Goal: Complete application form: Complete application form

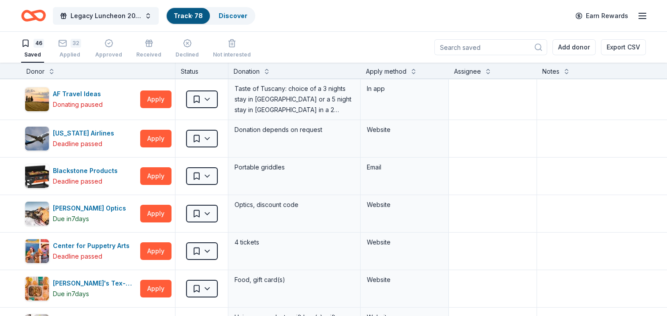
scroll to position [353, 0]
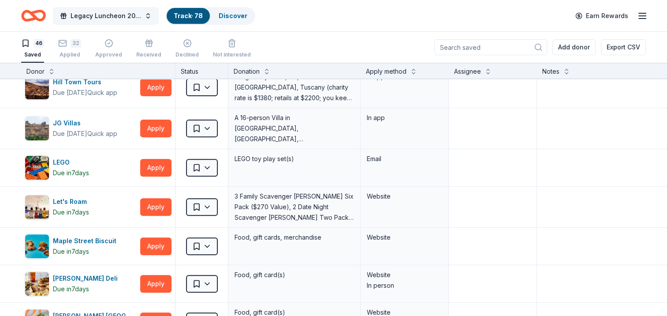
click at [142, 18] on button "Legacy Luncheon 2025" at bounding box center [106, 16] width 106 height 18
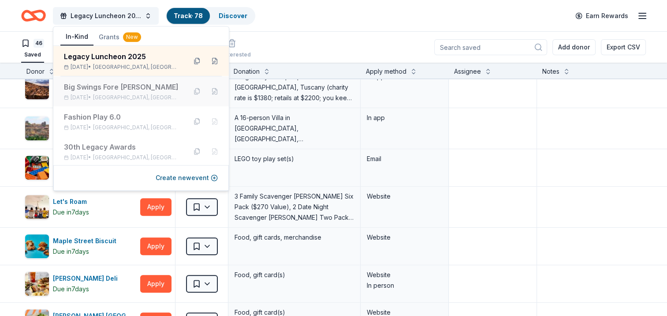
click at [127, 93] on div "Big Swings Fore [PERSON_NAME] [DATE] • [GEOGRAPHIC_DATA], [GEOGRAPHIC_DATA]" at bounding box center [121, 91] width 115 height 19
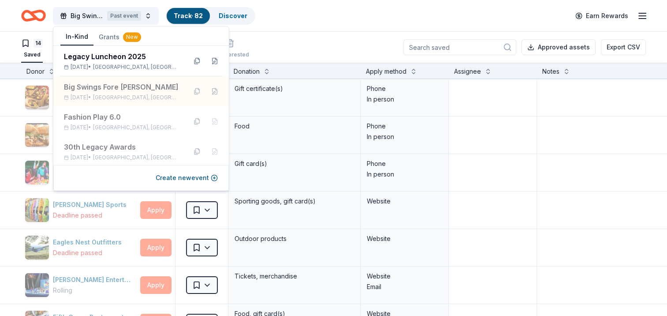
click at [305, 23] on div "Big Swings Fore [PERSON_NAME] Past event Track · 82 Discover Earn Rewards" at bounding box center [333, 15] width 624 height 21
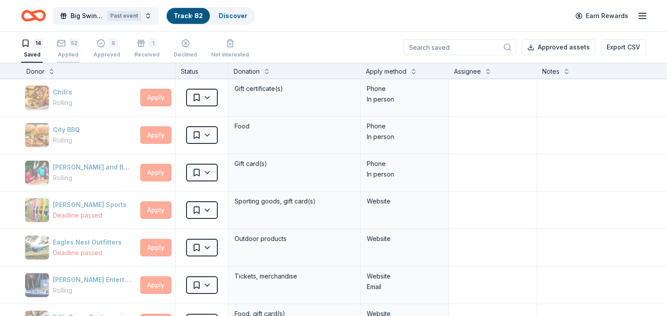
click at [63, 55] on div "Applied" at bounding box center [68, 54] width 22 height 7
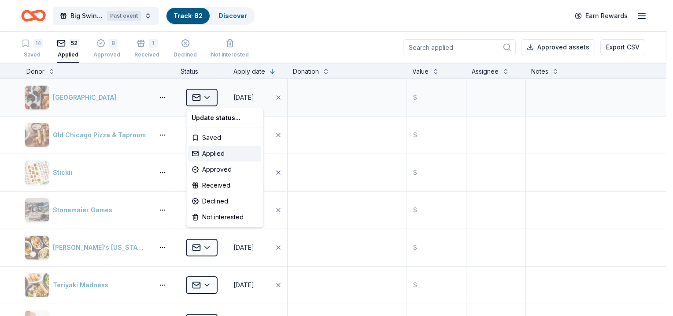
click at [203, 102] on html "Big Swings Fore [PERSON_NAME] Past event Track · 82 Discover Earn Rewards 14 Sa…" at bounding box center [336, 158] width 673 height 316
click at [223, 199] on div "Declined" at bounding box center [224, 201] width 73 height 16
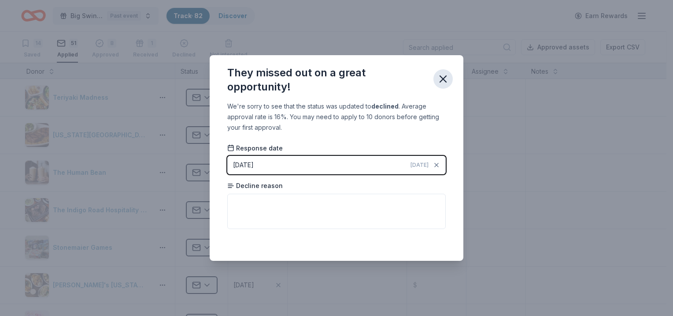
click at [446, 78] on icon "button" at bounding box center [443, 79] width 12 height 12
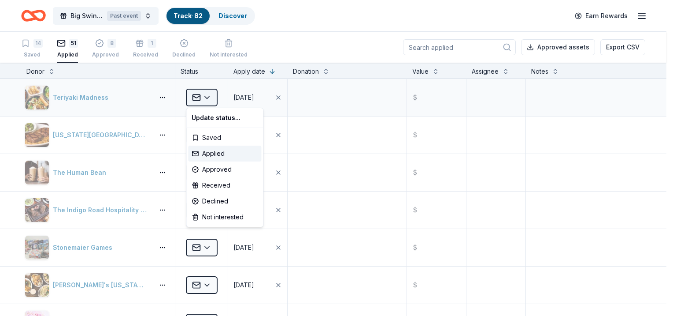
click at [204, 100] on html "Big Swings Fore [PERSON_NAME] Past event Track · 82 Discover Earn Rewards 14 Sa…" at bounding box center [336, 158] width 673 height 316
click at [221, 203] on div "Declined" at bounding box center [224, 201] width 73 height 16
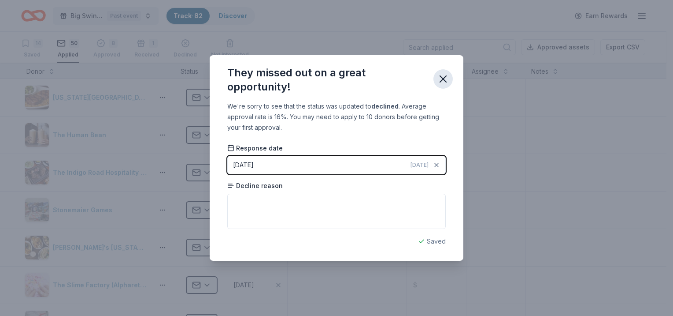
click at [446, 79] on icon "button" at bounding box center [443, 79] width 12 height 12
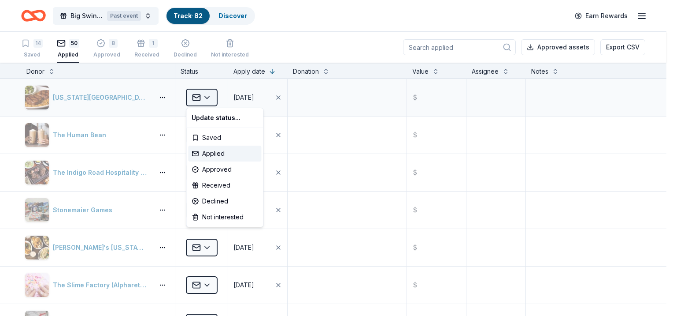
click at [201, 99] on html "Big Swings Fore [PERSON_NAME] Past event Track · 82 Discover Earn Rewards 14 Sa…" at bounding box center [336, 158] width 673 height 316
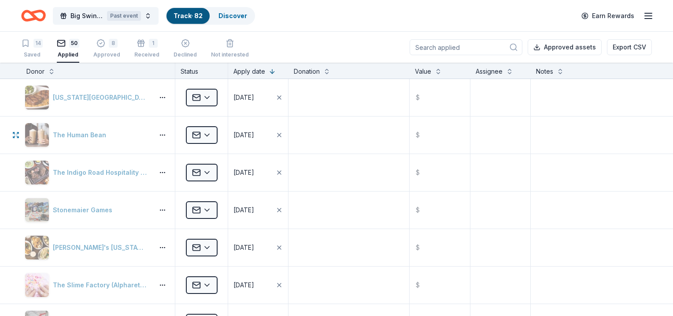
click at [107, 130] on html "Big Swings Fore [PERSON_NAME] Past event Track · 82 Discover Earn Rewards 14 Sa…" at bounding box center [336, 158] width 673 height 316
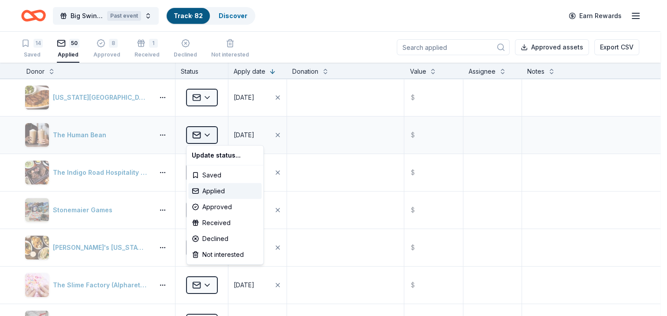
click at [209, 133] on html "Big Swings Fore [PERSON_NAME] Past event Track · 82 Discover Earn Rewards 14 Sa…" at bounding box center [333, 158] width 667 height 316
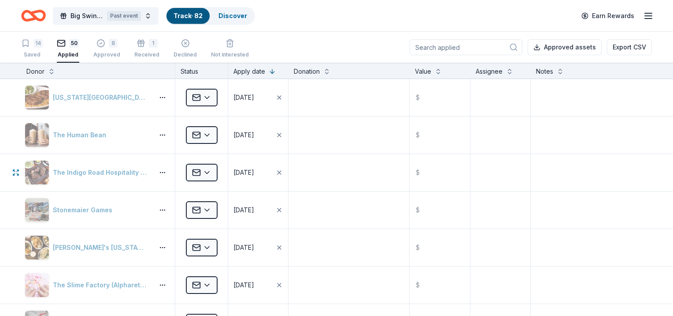
click at [95, 175] on html "Big Swings Fore [PERSON_NAME] Past event Track · 82 Discover Earn Rewards 14 Sa…" at bounding box center [336, 158] width 673 height 316
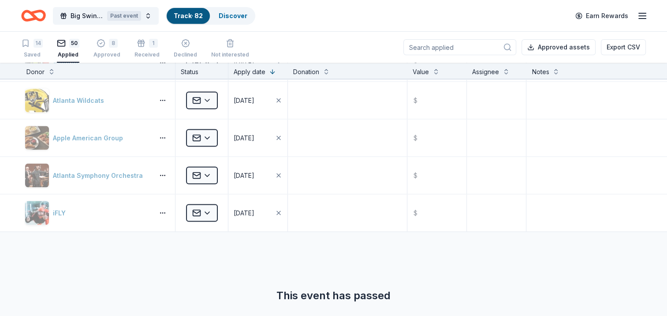
scroll to position [1721, 0]
click at [91, 16] on span "Big Swings Fore [PERSON_NAME]" at bounding box center [87, 16] width 33 height 11
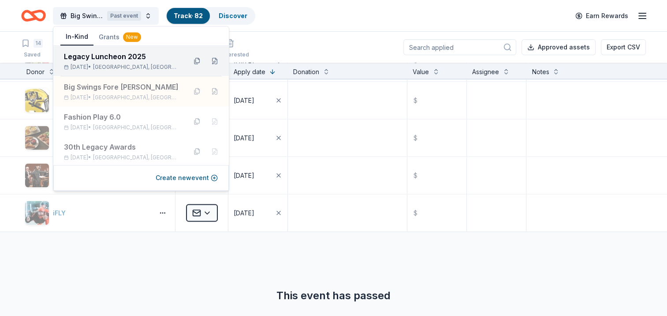
click at [99, 66] on div "[DATE] • [GEOGRAPHIC_DATA], [GEOGRAPHIC_DATA]" at bounding box center [121, 66] width 115 height 7
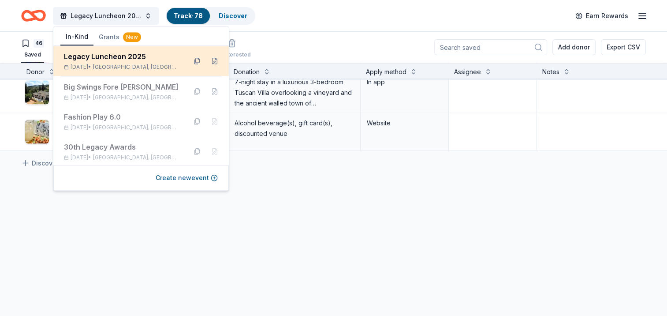
scroll to position [88, 0]
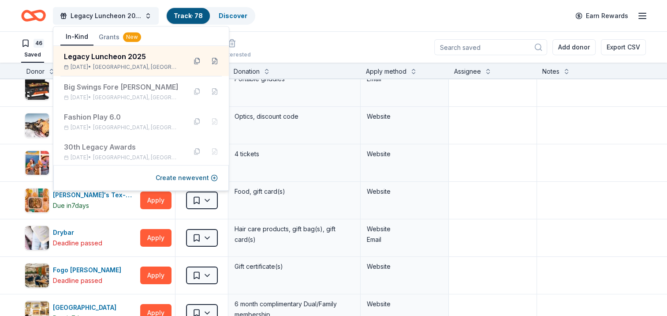
click at [333, 49] on div "46 Saved 32 Applied Approved Received Declined Not interested Add donor Export …" at bounding box center [333, 47] width 624 height 31
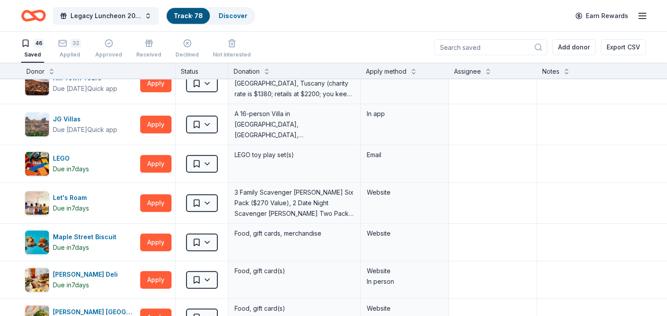
scroll to position [370, 0]
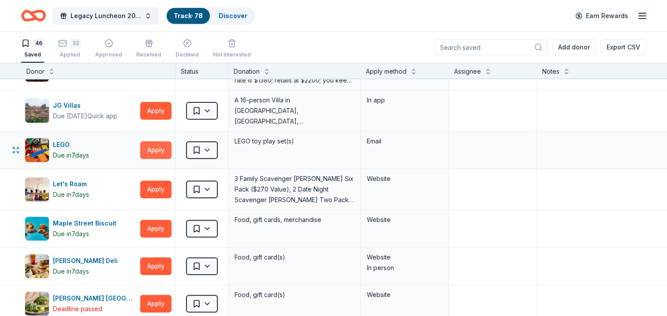
click at [162, 149] on button "Apply" at bounding box center [155, 150] width 31 height 18
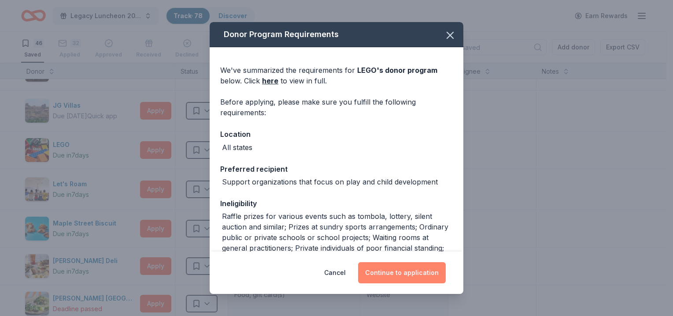
click at [408, 271] on button "Continue to application" at bounding box center [402, 272] width 88 height 21
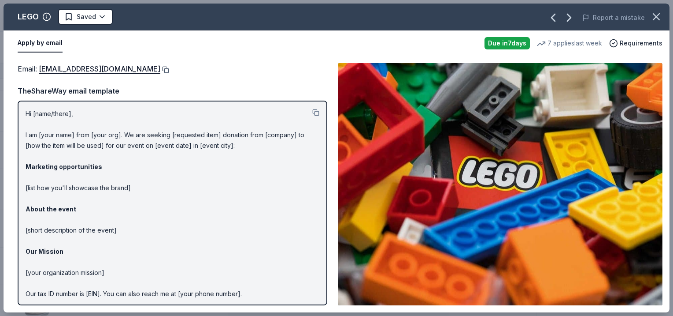
click at [160, 68] on button at bounding box center [164, 69] width 9 height 7
click at [659, 20] on icon "button" at bounding box center [656, 17] width 12 height 12
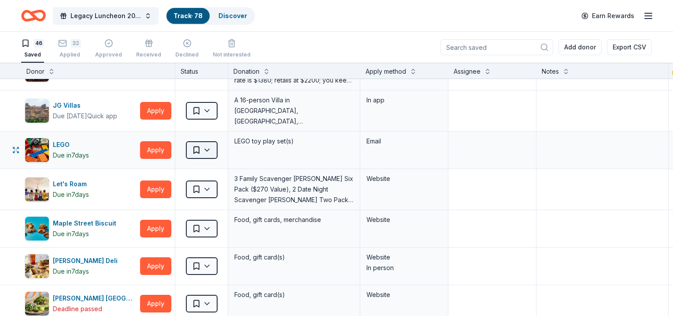
click at [205, 154] on html "Legacy Luncheon 2025 Track · 78 Discover Earn Rewards 46 Saved 32 Applied Appro…" at bounding box center [336, 158] width 673 height 316
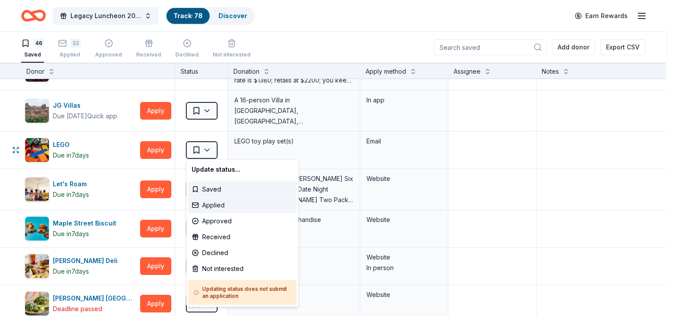
click at [219, 208] on div "Applied" at bounding box center [242, 205] width 108 height 16
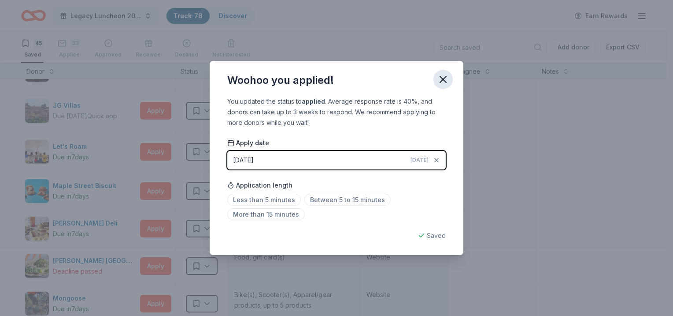
click at [444, 76] on icon "button" at bounding box center [443, 79] width 12 height 12
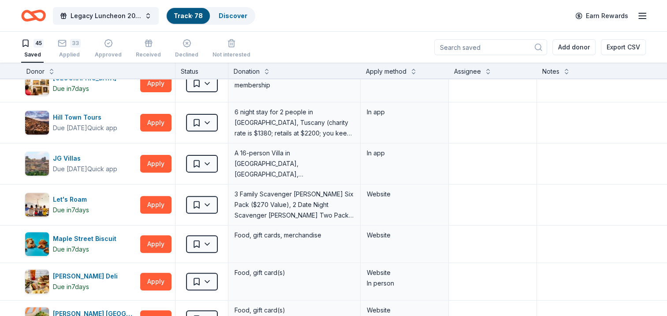
scroll to position [317, 0]
click at [156, 202] on button "Apply" at bounding box center [155, 205] width 31 height 18
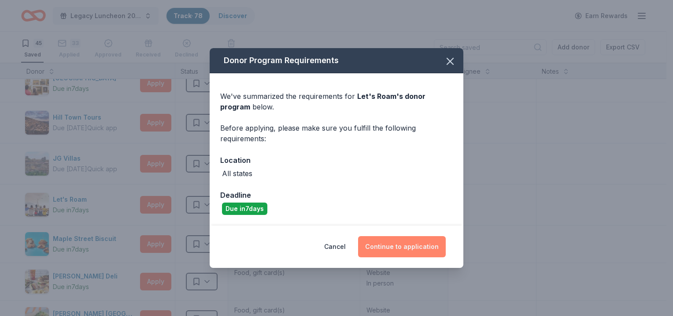
click at [379, 250] on button "Continue to application" at bounding box center [402, 246] width 88 height 21
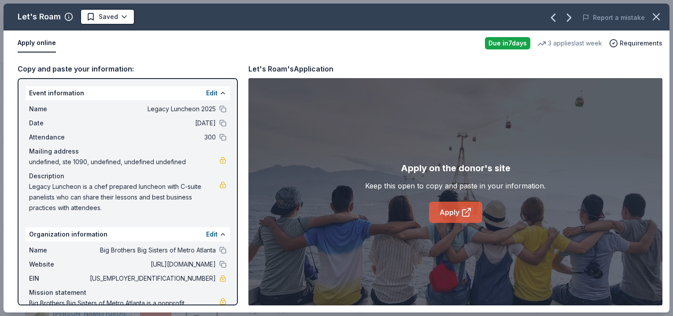
click at [444, 217] on link "Apply" at bounding box center [455, 211] width 53 height 21
click at [656, 16] on icon "button" at bounding box center [657, 17] width 6 height 6
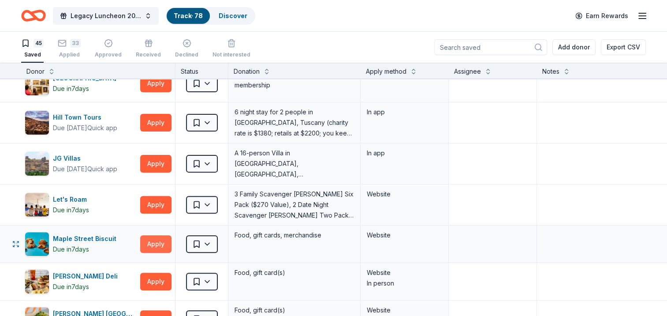
click at [156, 242] on button "Apply" at bounding box center [155, 244] width 31 height 18
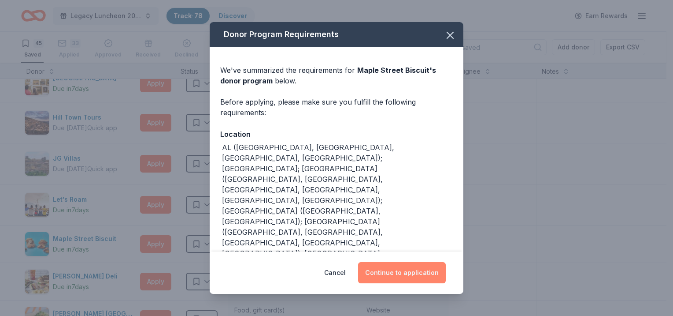
click at [395, 271] on button "Continue to application" at bounding box center [402, 272] width 88 height 21
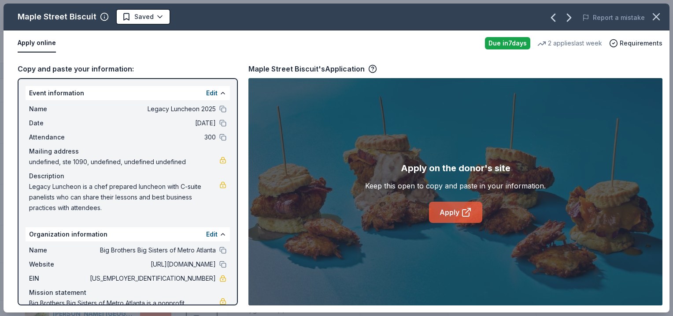
click at [457, 208] on link "Apply" at bounding box center [455, 211] width 53 height 21
click at [653, 21] on icon "button" at bounding box center [656, 17] width 12 height 12
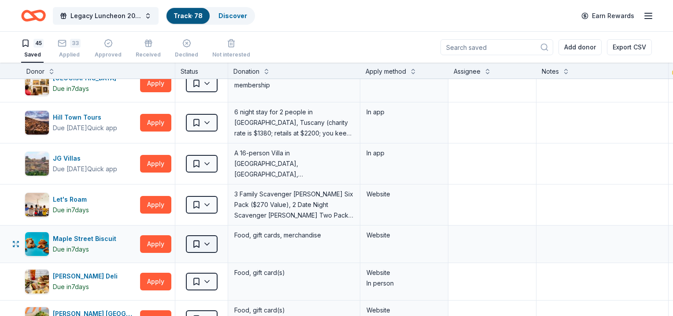
click at [201, 245] on html "Legacy Luncheon 2025 Track · 78 Discover Earn Rewards 45 Saved 33 Applied Appro…" at bounding box center [336, 158] width 673 height 316
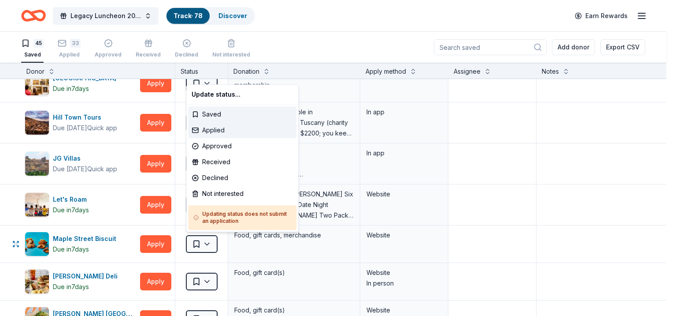
click at [216, 130] on div "Applied" at bounding box center [242, 130] width 108 height 16
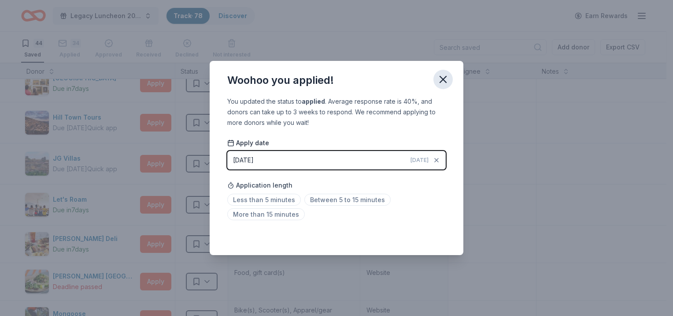
click at [442, 81] on icon "button" at bounding box center [443, 79] width 6 height 6
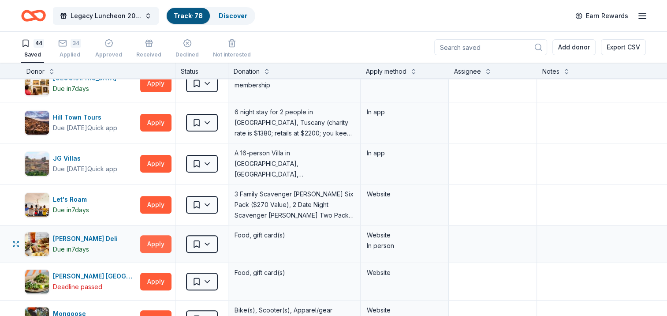
click at [163, 245] on button "Apply" at bounding box center [155, 244] width 31 height 18
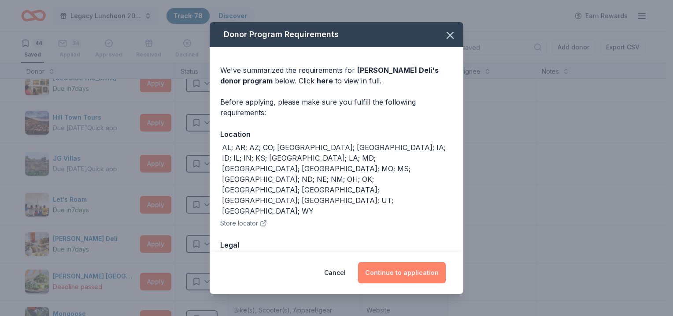
click at [391, 274] on button "Continue to application" at bounding box center [402, 272] width 88 height 21
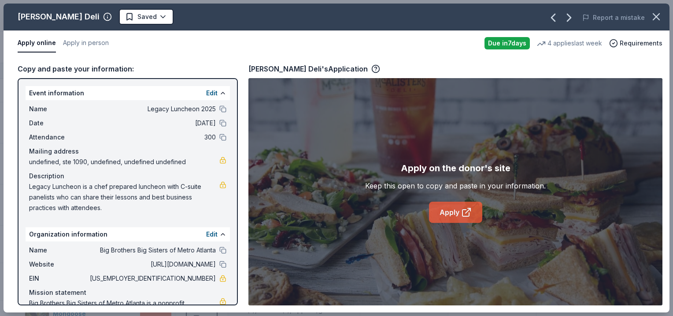
click at [450, 212] on link "Apply" at bounding box center [455, 211] width 53 height 21
click at [655, 17] on icon "button" at bounding box center [657, 17] width 6 height 6
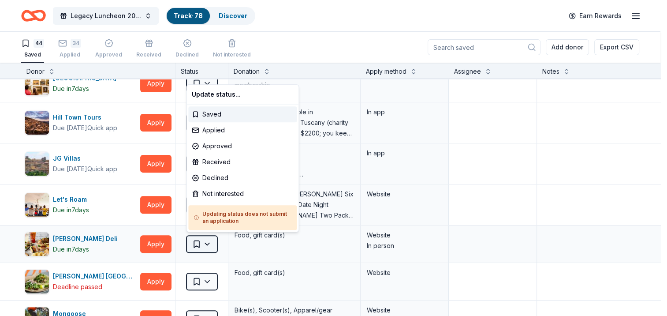
click at [204, 243] on html "Legacy Luncheon 2025 Track · 78 Discover Earn Rewards 44 Saved 34 Applied Appro…" at bounding box center [333, 158] width 667 height 316
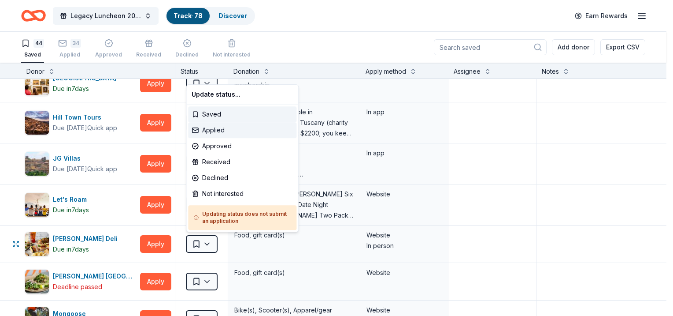
click at [213, 128] on div "Applied" at bounding box center [242, 130] width 108 height 16
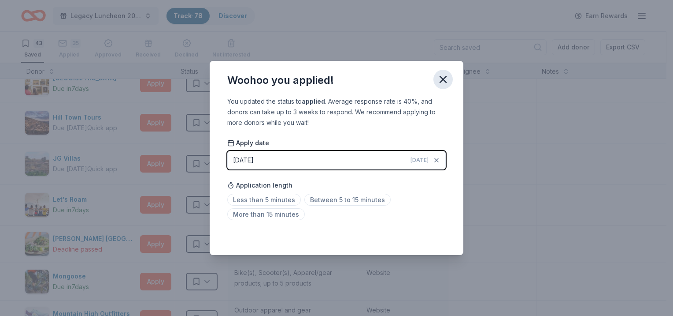
click at [441, 77] on icon "button" at bounding box center [443, 79] width 6 height 6
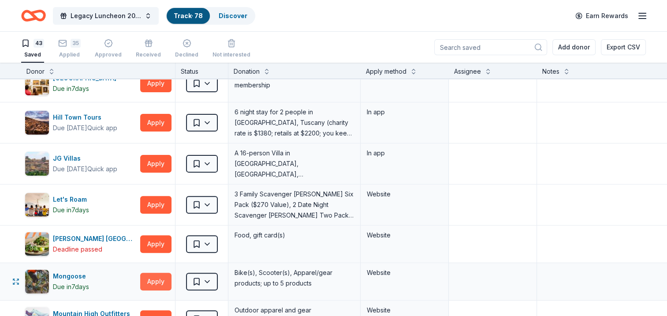
click at [166, 282] on button "Apply" at bounding box center [155, 281] width 31 height 18
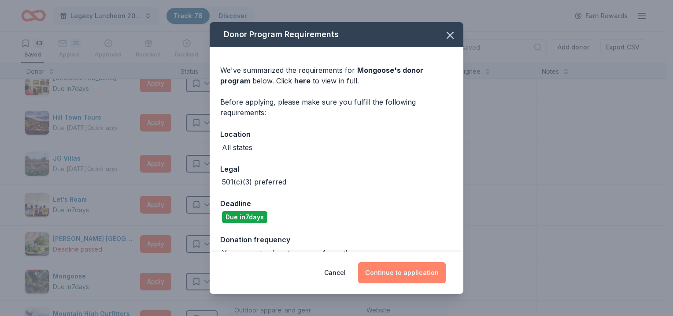
click at [390, 273] on button "Continue to application" at bounding box center [402, 272] width 88 height 21
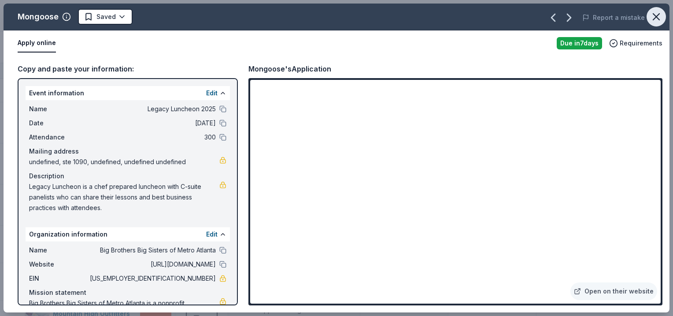
click at [654, 18] on icon "button" at bounding box center [656, 17] width 12 height 12
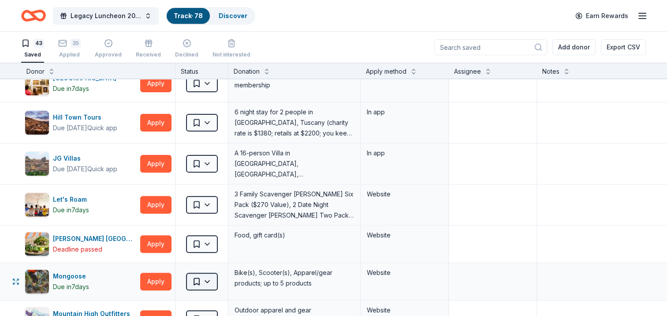
click at [199, 279] on html "Legacy Luncheon 2025 Track · 78 Discover Earn Rewards 43 Saved 35 Applied Appro…" at bounding box center [333, 158] width 667 height 316
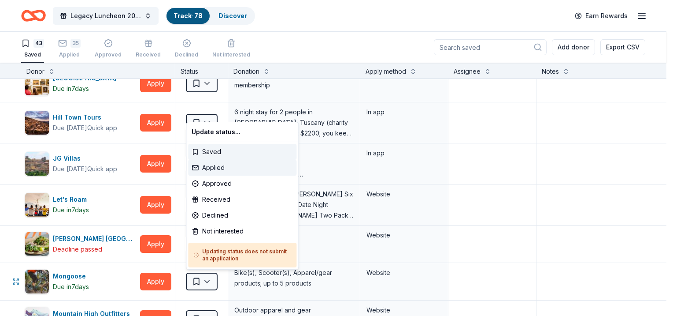
click at [215, 166] on div "Applied" at bounding box center [242, 168] width 108 height 16
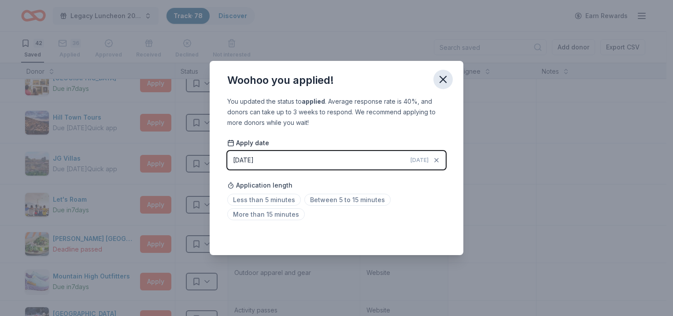
click at [444, 84] on icon "button" at bounding box center [443, 79] width 12 height 12
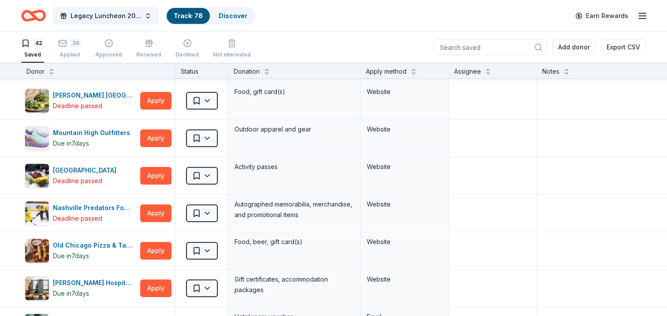
scroll to position [476, 0]
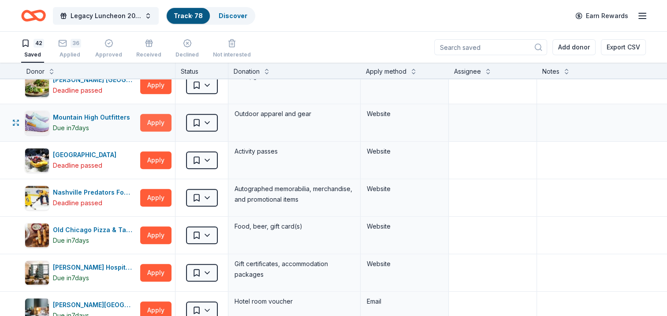
click at [157, 122] on button "Apply" at bounding box center [155, 123] width 31 height 18
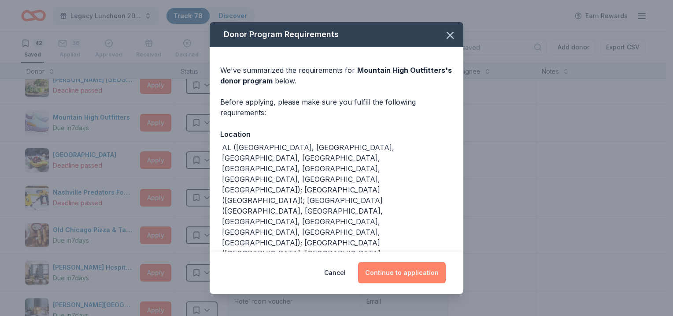
click at [395, 269] on button "Continue to application" at bounding box center [402, 272] width 88 height 21
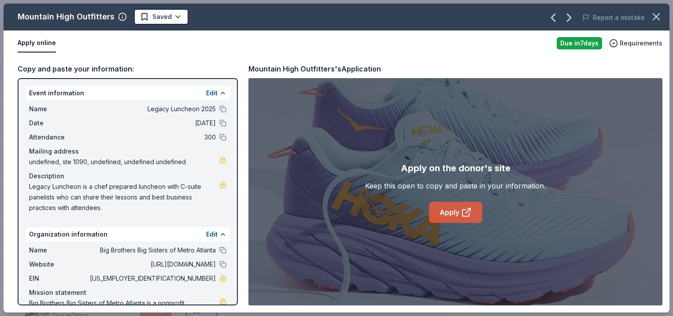
click at [455, 208] on link "Apply" at bounding box center [455, 211] width 53 height 21
click at [654, 20] on icon "button" at bounding box center [656, 17] width 12 height 12
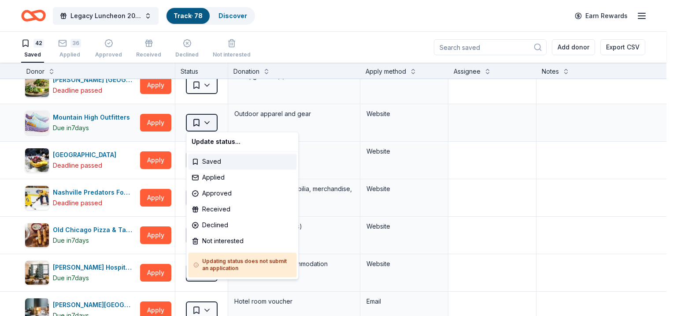
click at [201, 123] on html "Legacy Luncheon 2025 Track · 78 Discover Earn Rewards 42 Saved 36 Applied Appro…" at bounding box center [336, 158] width 673 height 316
click at [217, 178] on div "Applied" at bounding box center [242, 177] width 108 height 16
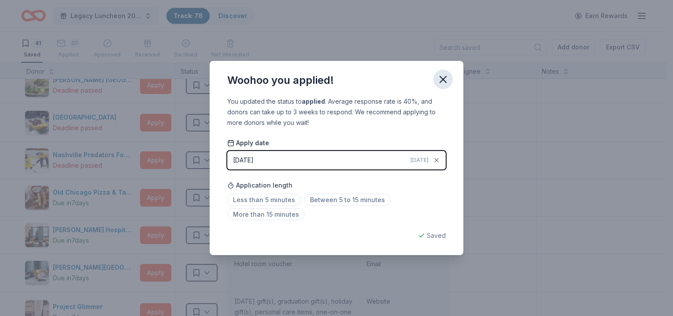
click at [442, 78] on icon "button" at bounding box center [443, 79] width 12 height 12
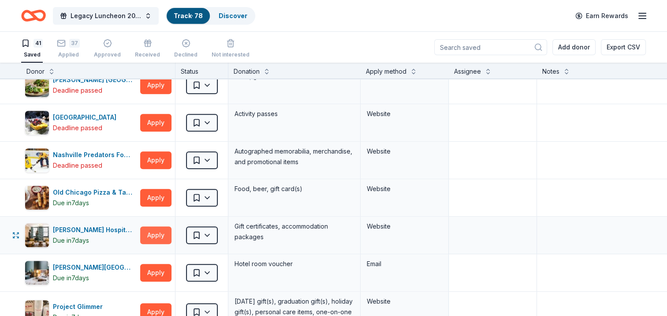
click at [156, 232] on button "Apply" at bounding box center [155, 235] width 31 height 18
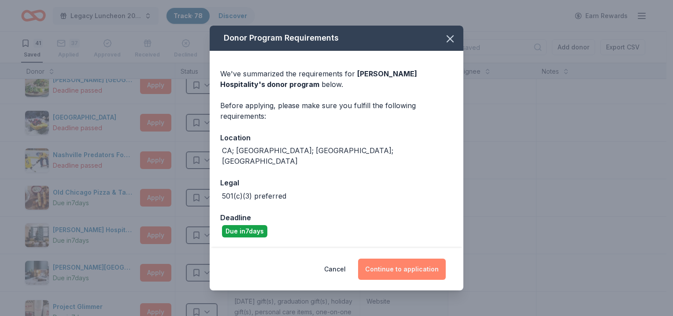
click at [384, 268] on button "Continue to application" at bounding box center [402, 268] width 88 height 21
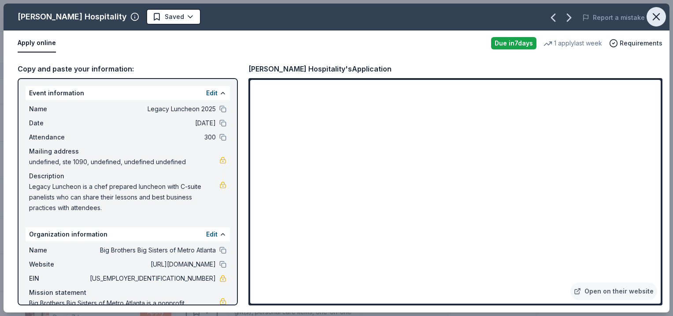
click at [654, 22] on icon "button" at bounding box center [656, 17] width 12 height 12
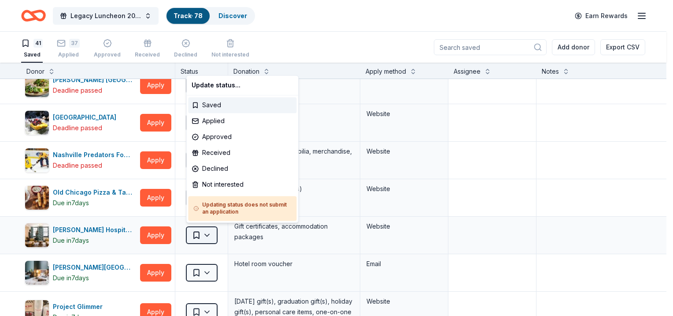
click at [205, 231] on html "Legacy Luncheon 2025 Track · 78 Discover Earn Rewards 41 Saved 37 Applied Appro…" at bounding box center [336, 158] width 673 height 316
click at [225, 118] on div "Applied" at bounding box center [242, 121] width 108 height 16
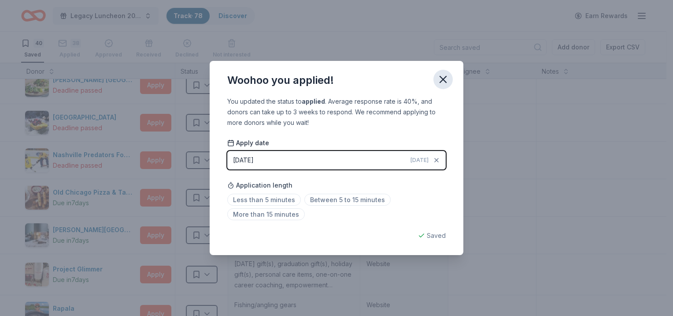
click at [448, 80] on icon "button" at bounding box center [443, 79] width 12 height 12
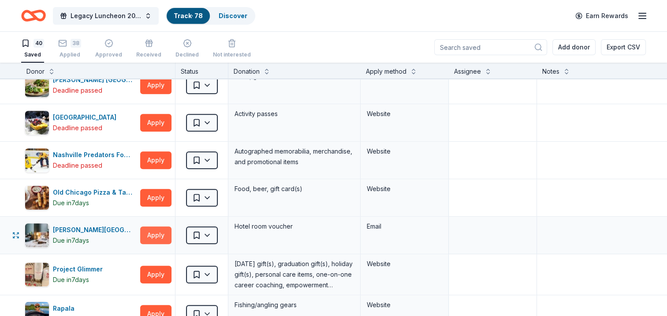
click at [158, 234] on button "Apply" at bounding box center [155, 235] width 31 height 18
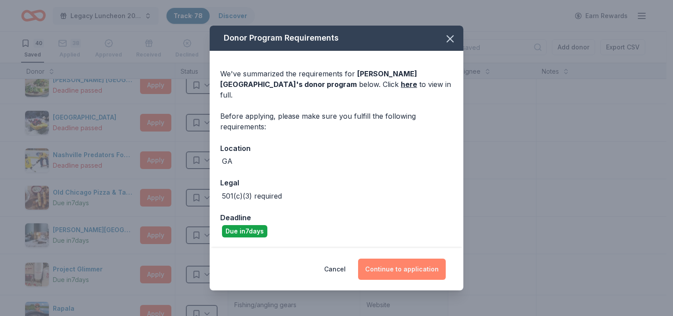
click at [386, 268] on button "Continue to application" at bounding box center [402, 268] width 88 height 21
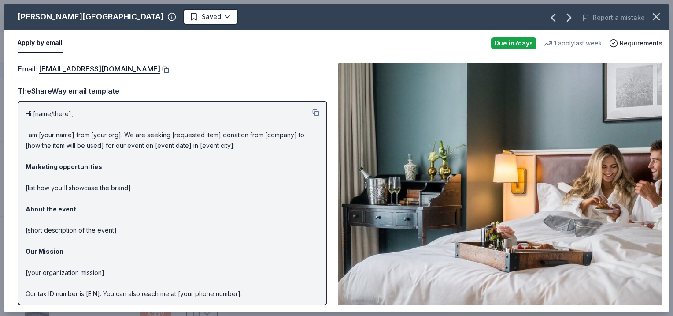
click at [160, 71] on button at bounding box center [164, 69] width 9 height 7
click at [652, 14] on icon "button" at bounding box center [656, 17] width 12 height 12
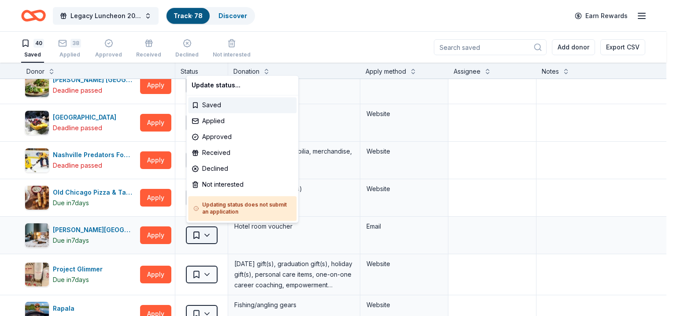
click at [210, 236] on html "Legacy Luncheon 2025 Track · 78 Discover Earn Rewards 40 Saved 38 Applied Appro…" at bounding box center [336, 158] width 673 height 316
click at [207, 124] on div "Applied" at bounding box center [242, 121] width 108 height 16
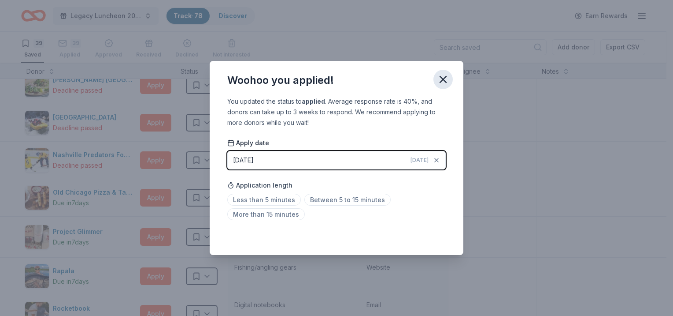
click at [443, 79] on icon "button" at bounding box center [443, 79] width 6 height 6
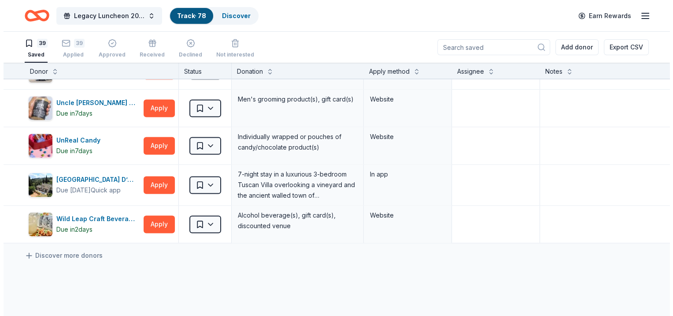
scroll to position [1322, 0]
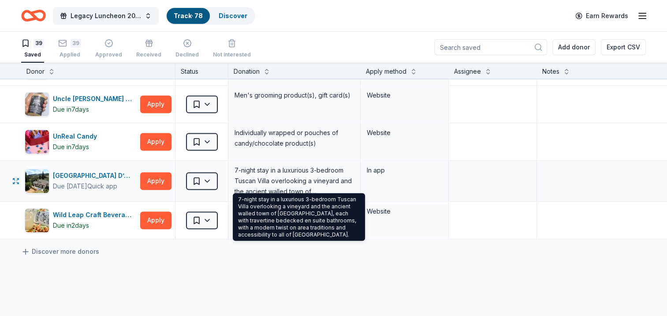
click at [284, 171] on div "7-night stay in a luxurious 3-bedroom Tuscan Villa overlooking a vineyard and t…" at bounding box center [294, 180] width 121 height 33
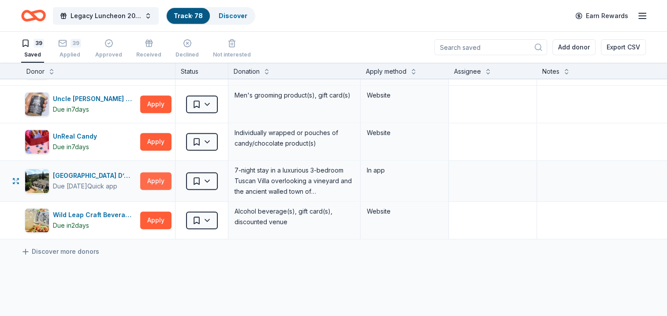
click at [162, 174] on button "Apply" at bounding box center [155, 181] width 31 height 18
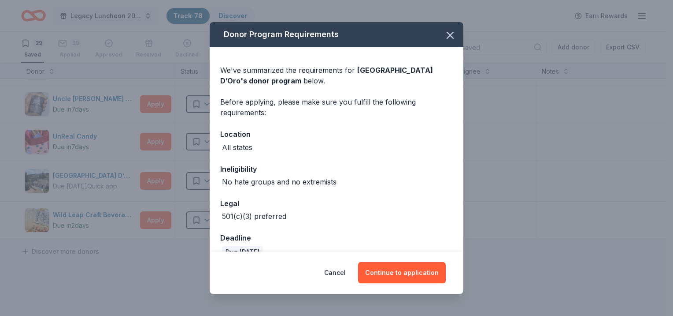
scroll to position [17, 0]
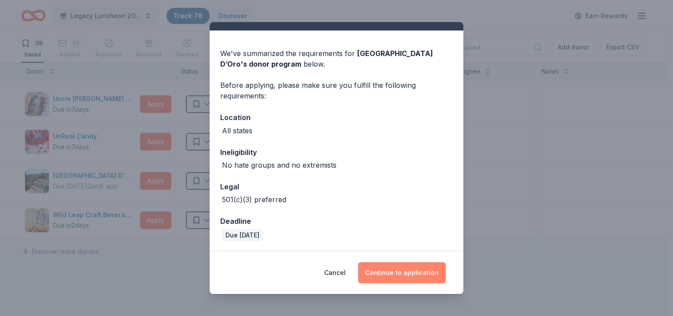
click at [379, 276] on button "Continue to application" at bounding box center [402, 272] width 88 height 21
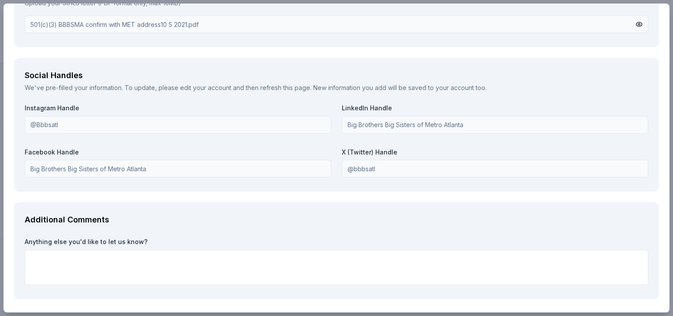
scroll to position [965, 0]
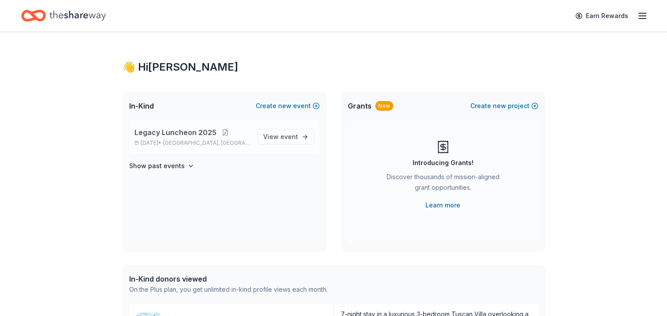
click at [184, 140] on span "[GEOGRAPHIC_DATA], [GEOGRAPHIC_DATA]" at bounding box center [206, 142] width 87 height 7
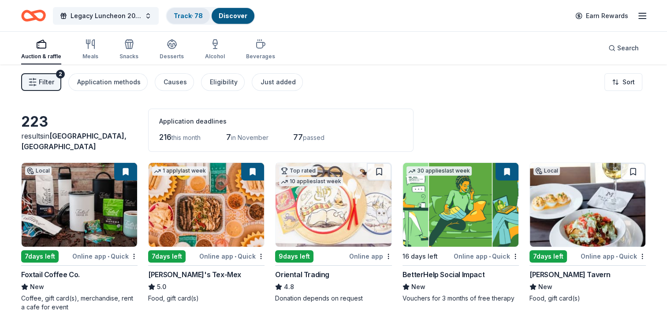
click at [183, 14] on link "Track · 78" at bounding box center [188, 15] width 29 height 7
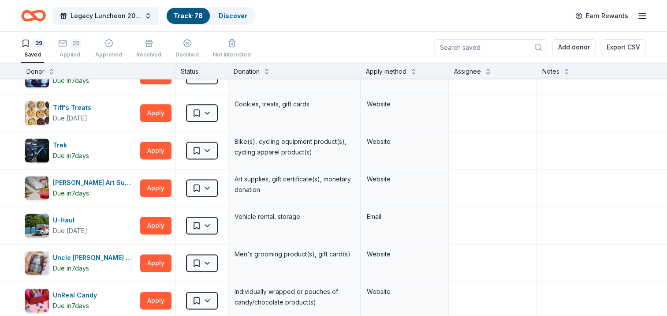
scroll to position [1134, 0]
